Goal: Task Accomplishment & Management: Manage account settings

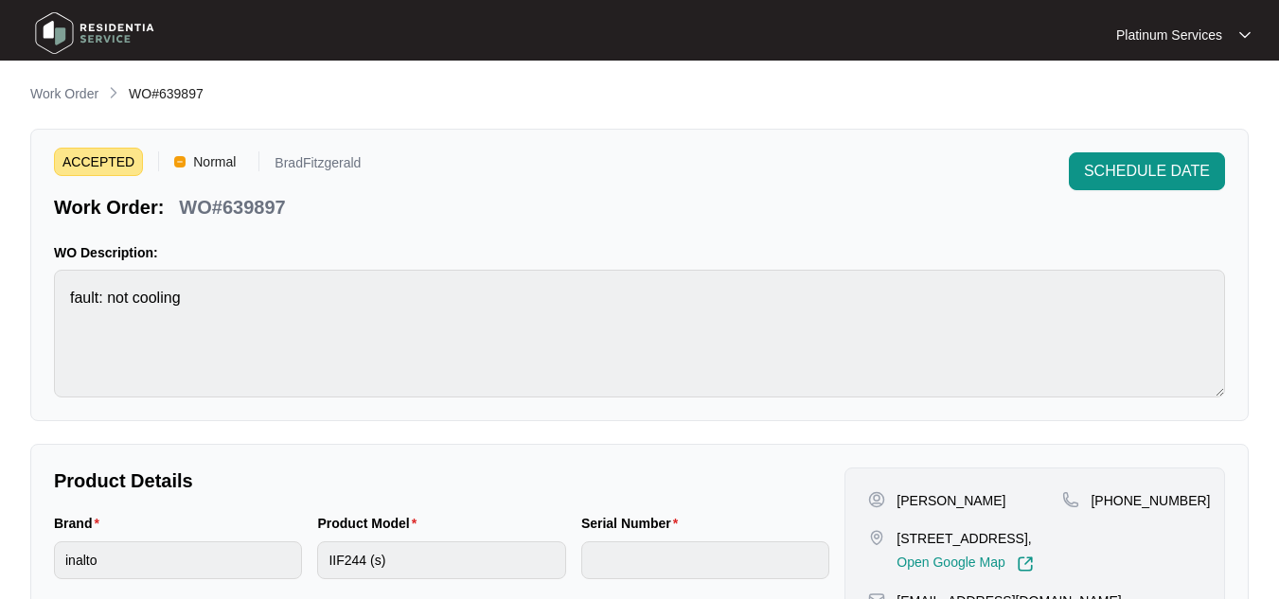
click at [61, 27] on img at bounding box center [94, 33] width 133 height 57
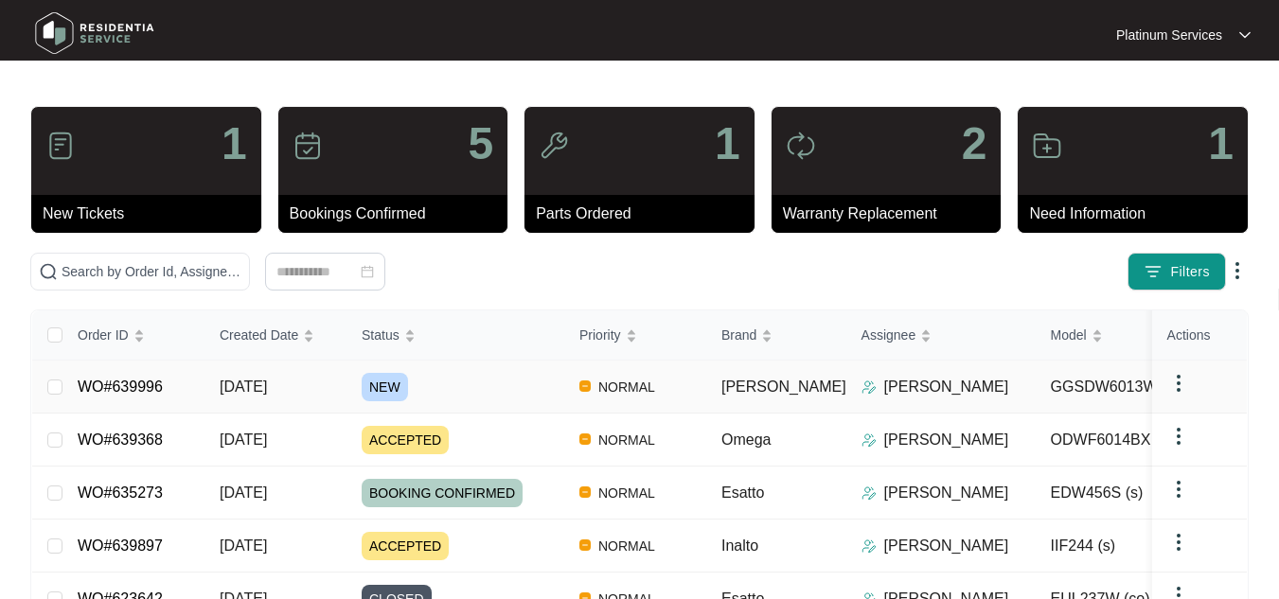
click at [267, 393] on span "[DATE]" at bounding box center [243, 387] width 47 height 16
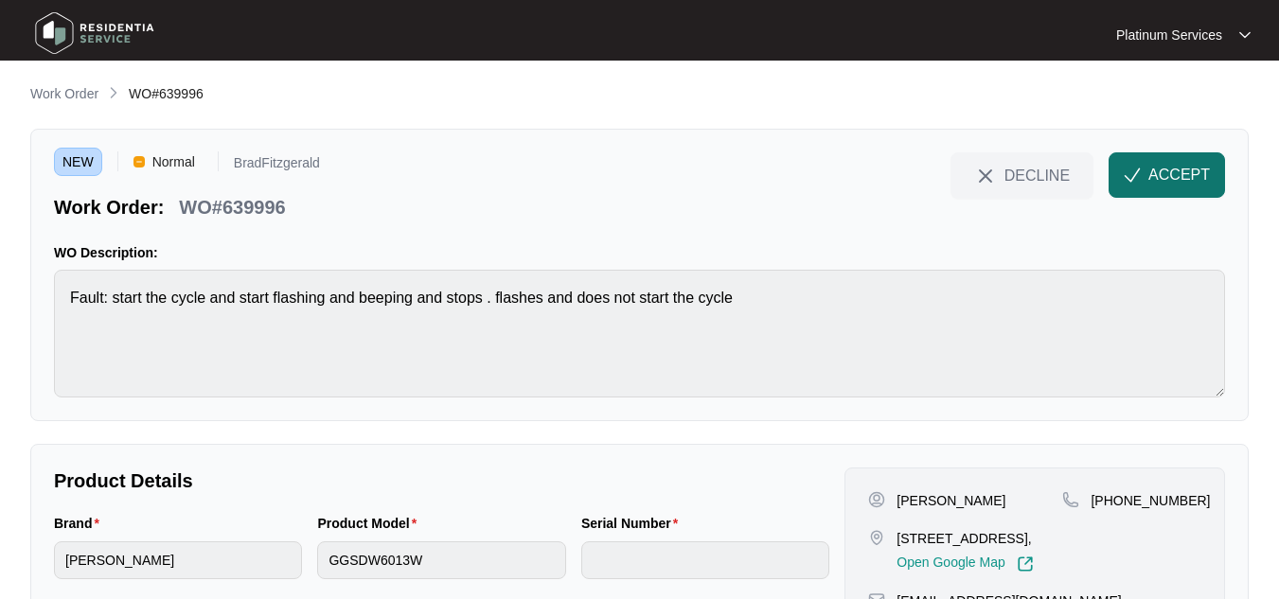
click at [1195, 178] on span "ACCEPT" at bounding box center [1180, 175] width 62 height 23
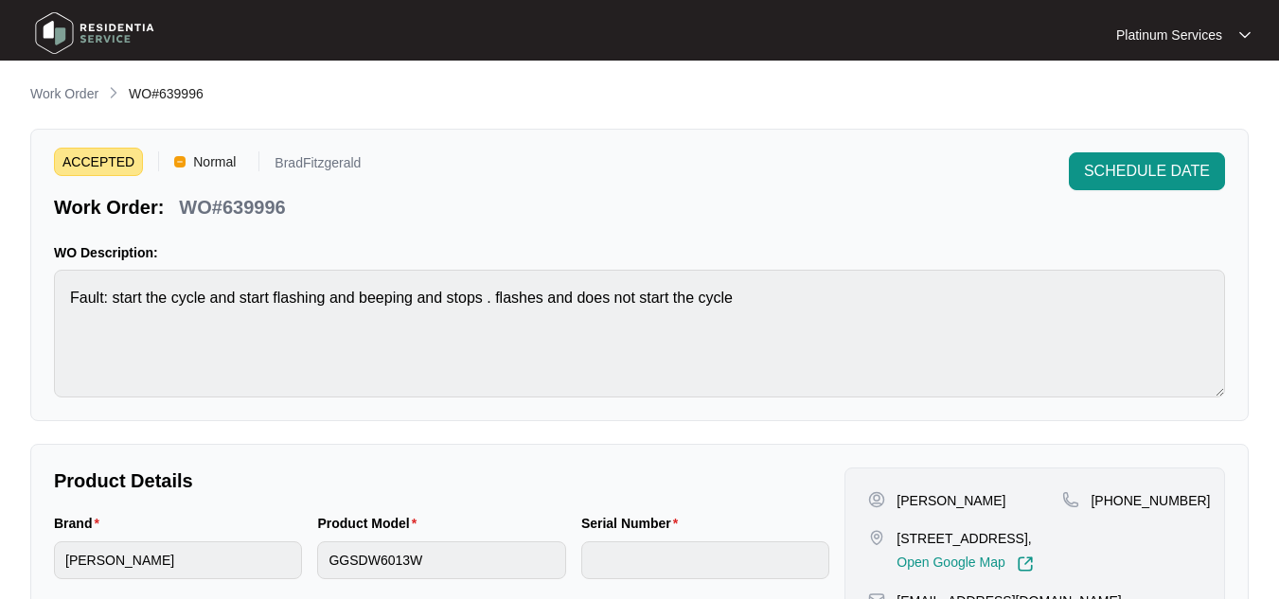
click at [1010, 504] on div "[PERSON_NAME]" at bounding box center [965, 500] width 194 height 19
drag, startPoint x: 1010, startPoint y: 504, endPoint x: 902, endPoint y: 508, distance: 108.0
click at [902, 508] on div "[PERSON_NAME]" at bounding box center [965, 500] width 194 height 19
copy p "[PERSON_NAME]"
drag, startPoint x: 950, startPoint y: 559, endPoint x: 899, endPoint y: 534, distance: 56.8
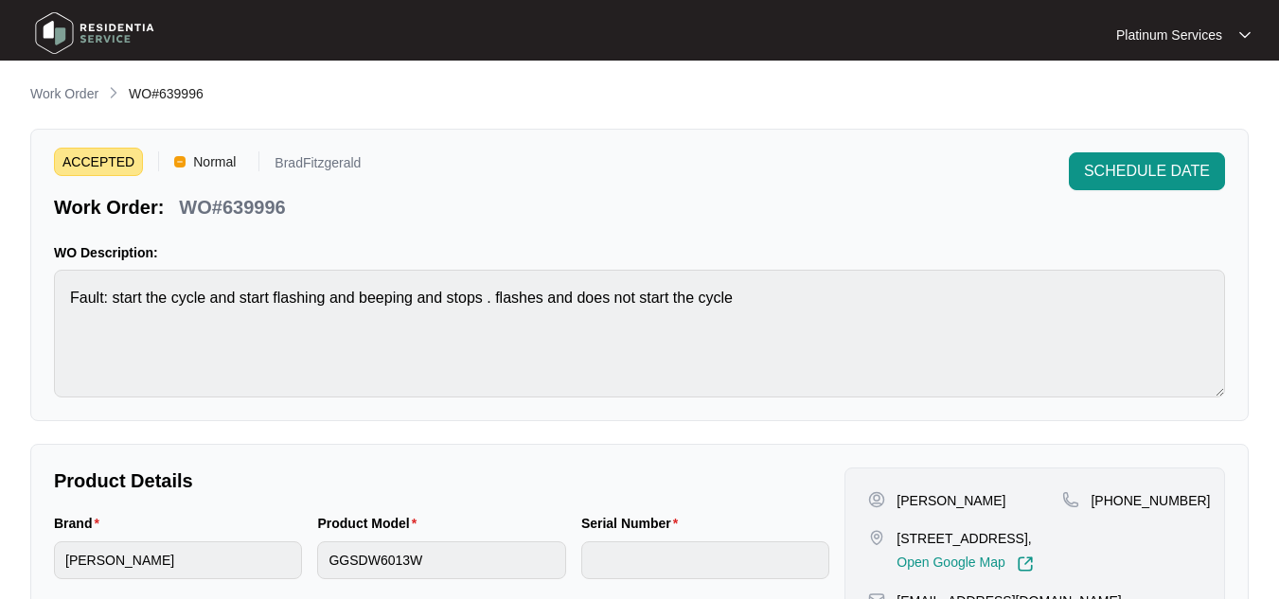
click at [899, 534] on p "[STREET_ADDRESS]," at bounding box center [965, 538] width 136 height 19
copy p "[STREET_ADDRESS],"
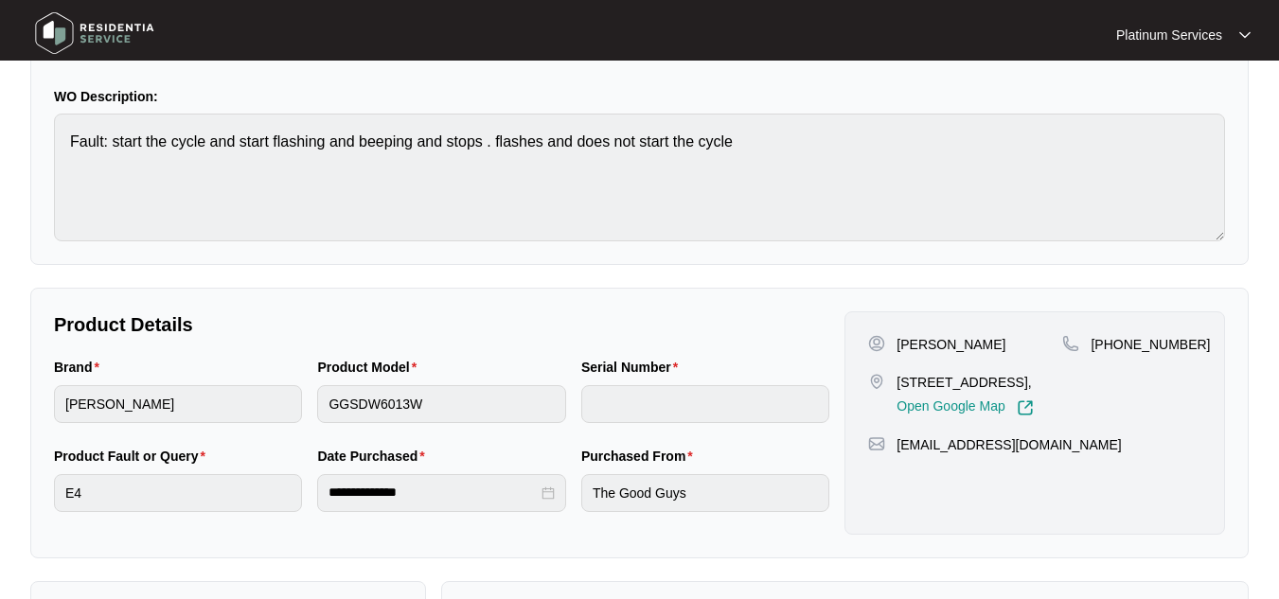
scroll to position [192, 0]
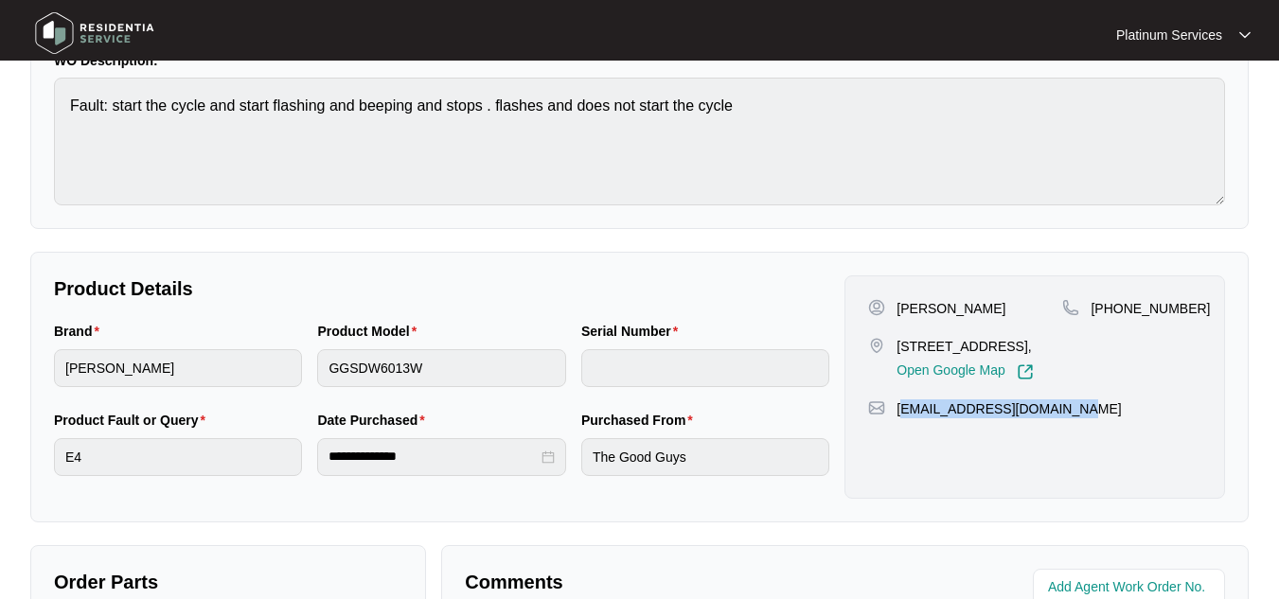
drag, startPoint x: 1078, startPoint y: 428, endPoint x: 900, endPoint y: 434, distance: 178.1
click at [900, 419] on div "[EMAIL_ADDRESS][DOMAIN_NAME]" at bounding box center [1034, 409] width 333 height 19
copy p "[EMAIL_ADDRESS][DOMAIN_NAME]"
drag, startPoint x: 1186, startPoint y: 314, endPoint x: 1080, endPoint y: 320, distance: 105.3
click at [1080, 320] on div "[PHONE_NUMBER]" at bounding box center [1131, 339] width 139 height 81
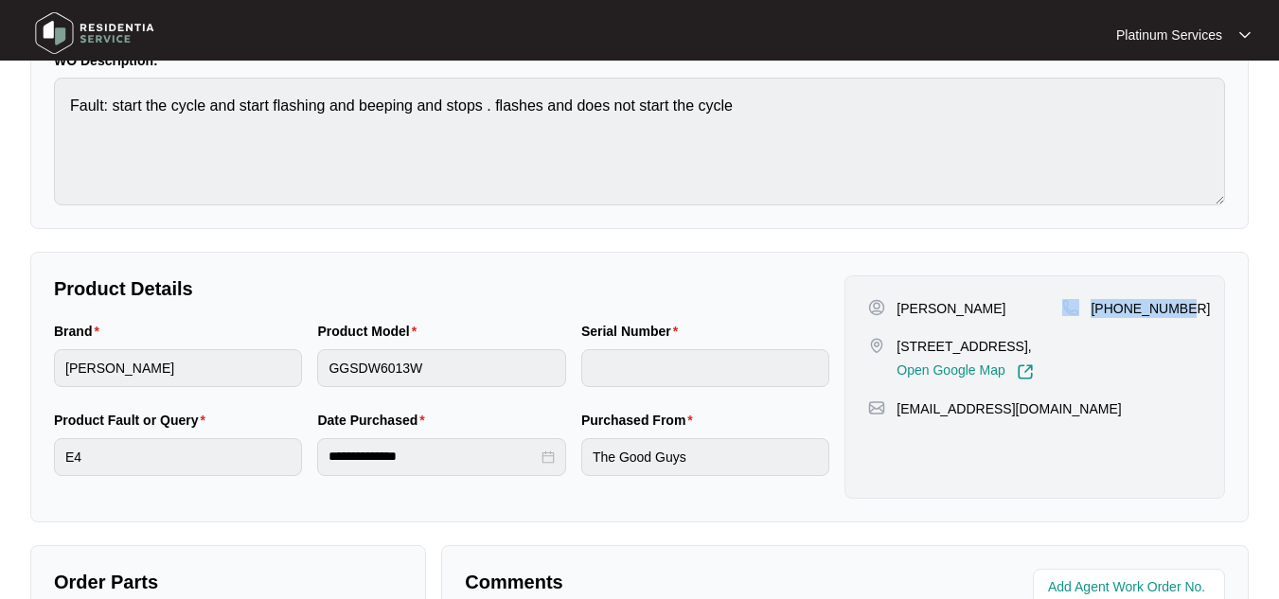
click at [1204, 333] on div "[PERSON_NAME] [STREET_ADDRESS], Open Google Map [PHONE_NUMBER] [EMAIL_ADDRESS][…" at bounding box center [1035, 387] width 381 height 223
drag, startPoint x: 1193, startPoint y: 305, endPoint x: 1095, endPoint y: 312, distance: 98.8
click at [1095, 312] on div "[PHONE_NUMBER]" at bounding box center [1131, 308] width 139 height 19
copy p "[PHONE_NUMBER]"
click at [43, 375] on div "**********" at bounding box center [639, 387] width 1219 height 271
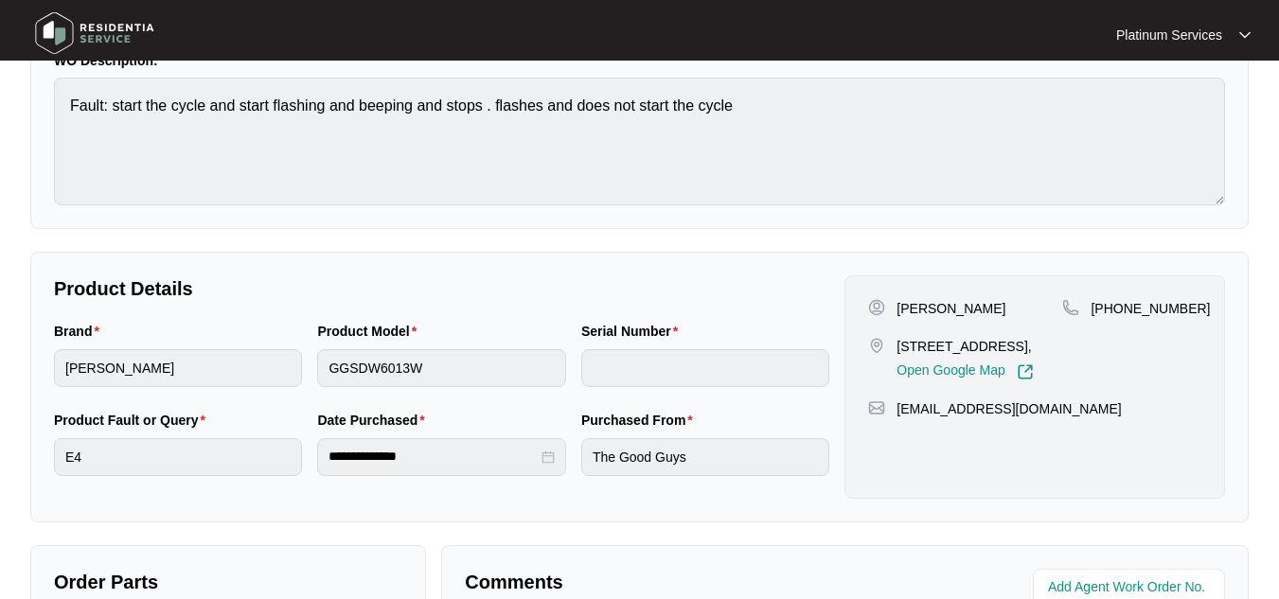
click at [26, 160] on main "**********" at bounding box center [639, 445] width 1279 height 1275
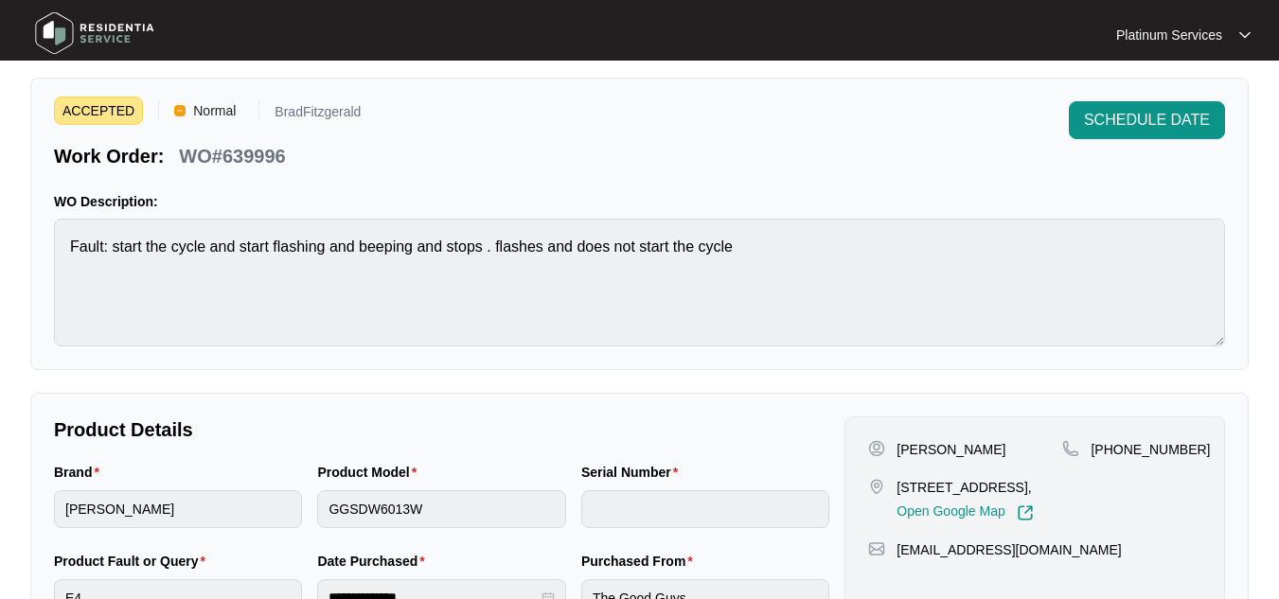
scroll to position [0, 0]
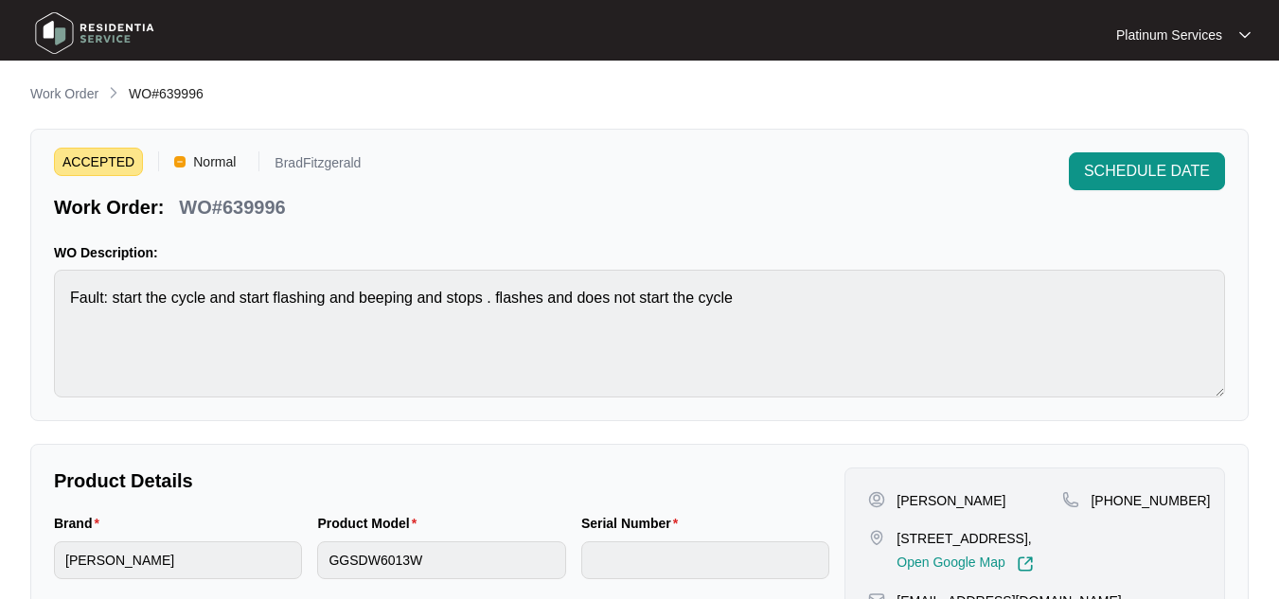
click at [259, 207] on p "WO#639996" at bounding box center [232, 207] width 106 height 27
copy p "639996"
click at [259, 207] on p "WO#639996" at bounding box center [232, 207] width 106 height 27
